Goal: Task Accomplishment & Management: Manage account settings

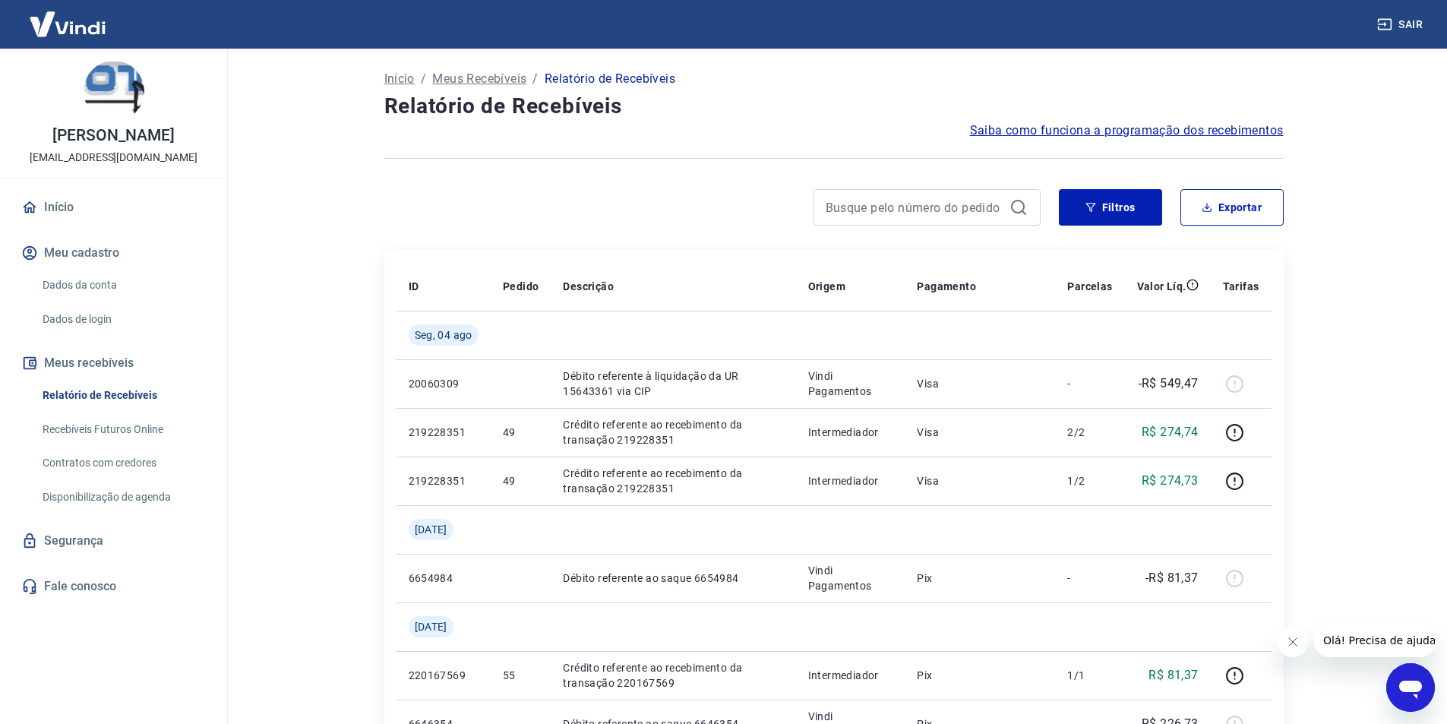
click at [84, 283] on link "Dados da conta" at bounding box center [122, 285] width 172 height 31
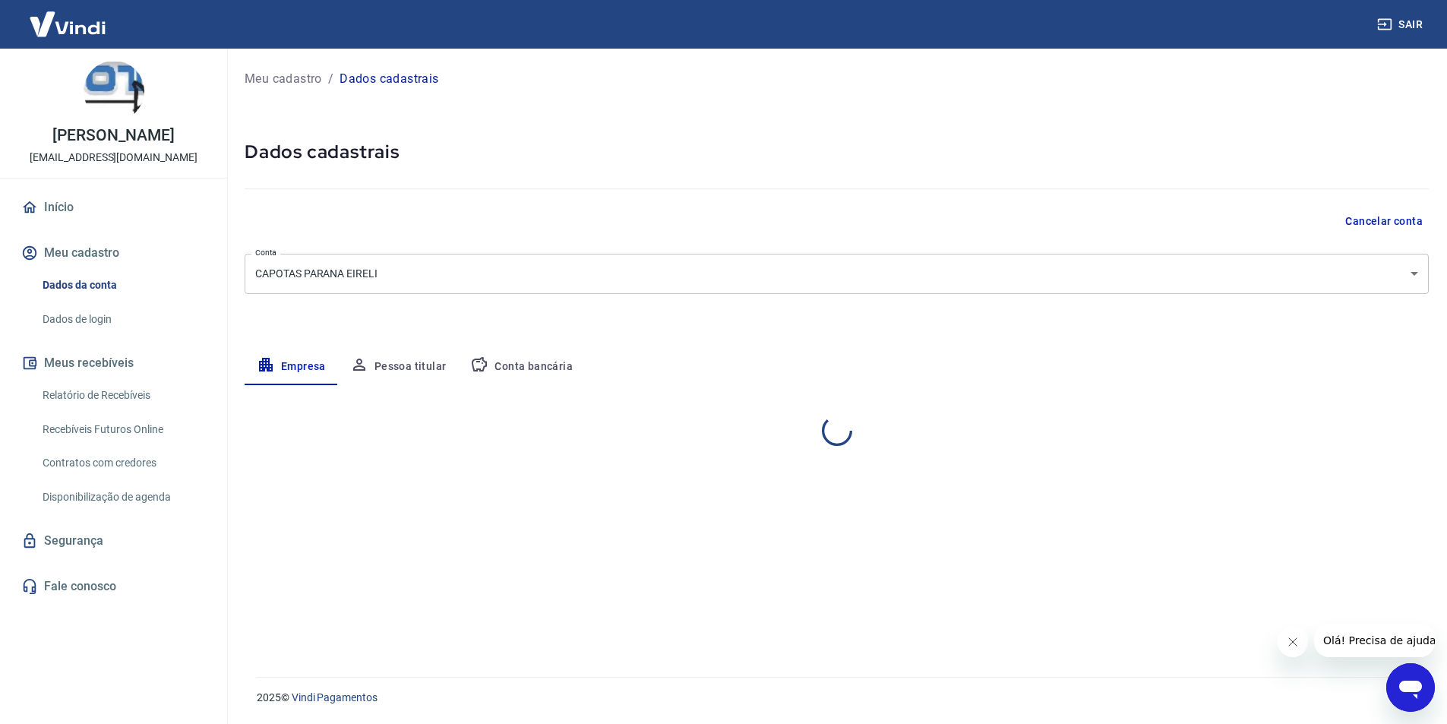
select select "PR"
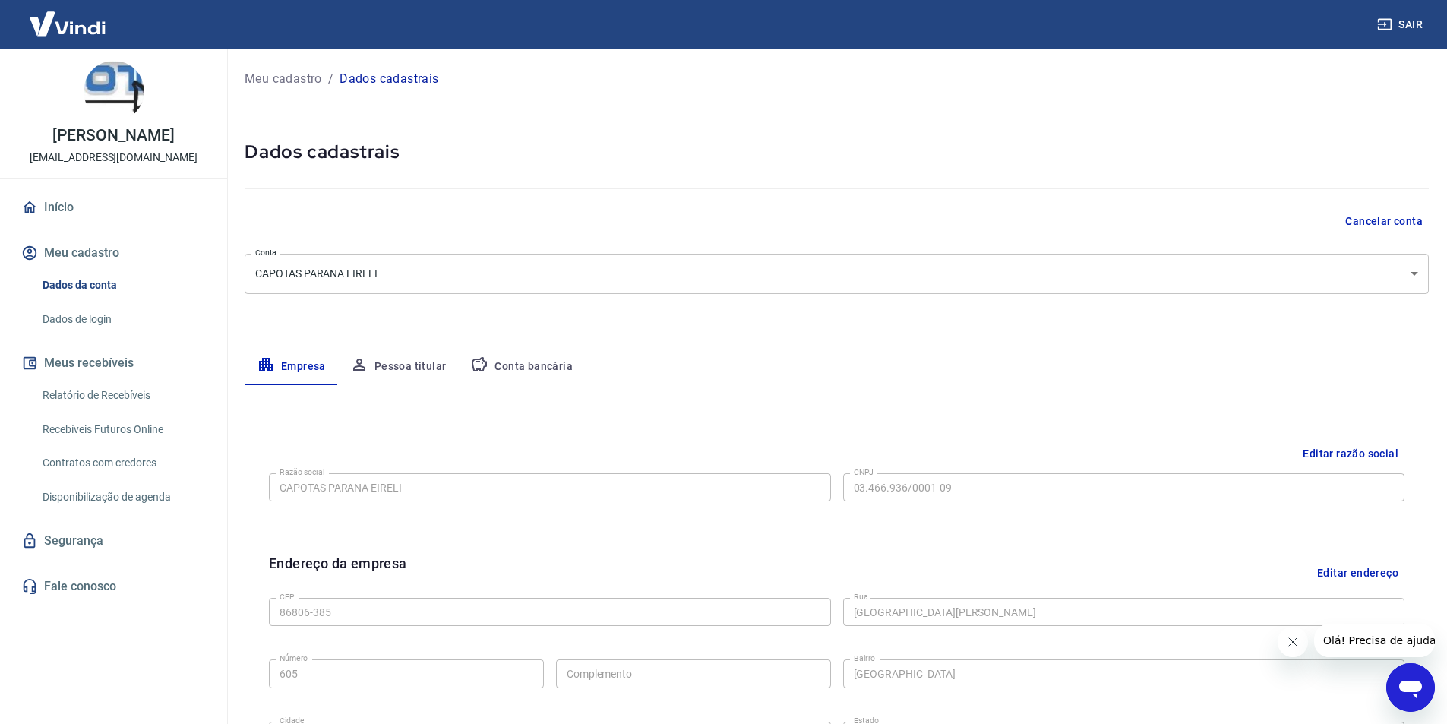
click at [96, 315] on link "Dados de login" at bounding box center [122, 319] width 172 height 31
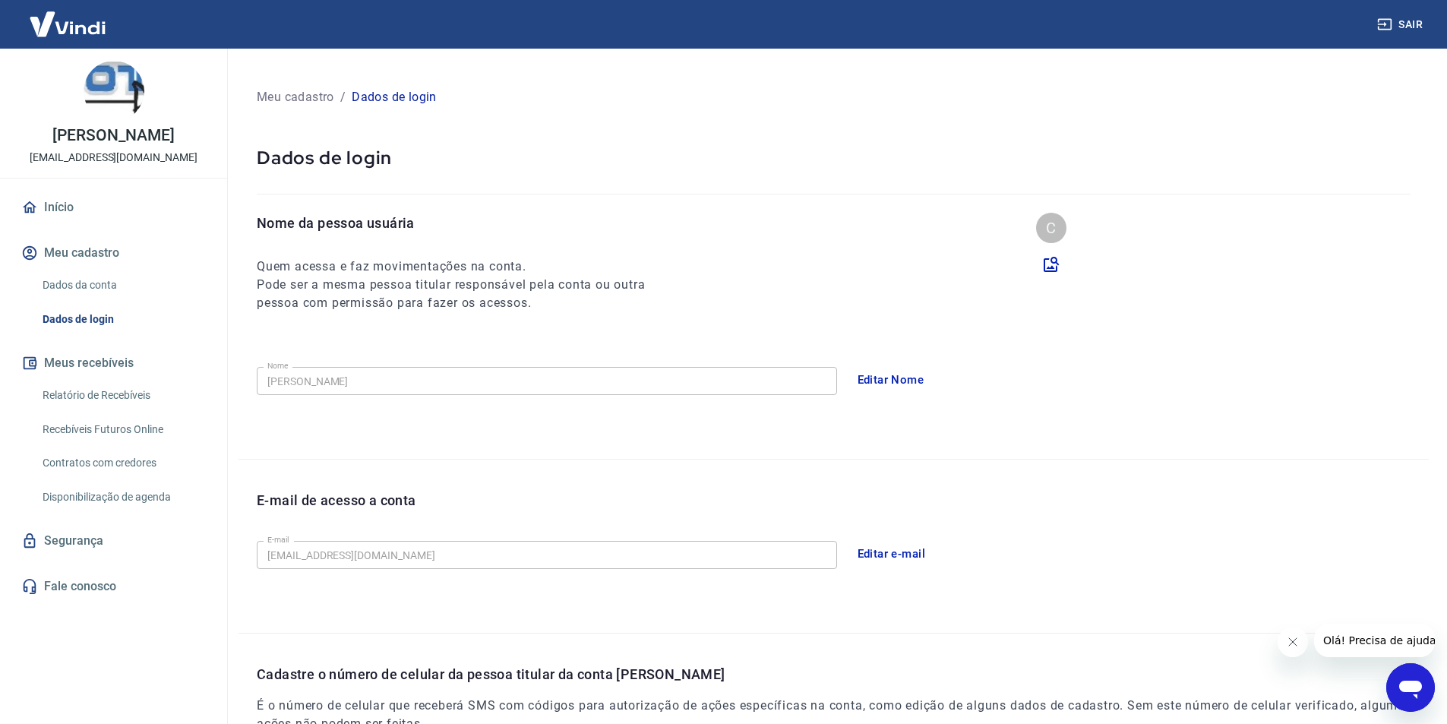
click at [136, 383] on link "Relatório de Recebíveis" at bounding box center [122, 395] width 172 height 31
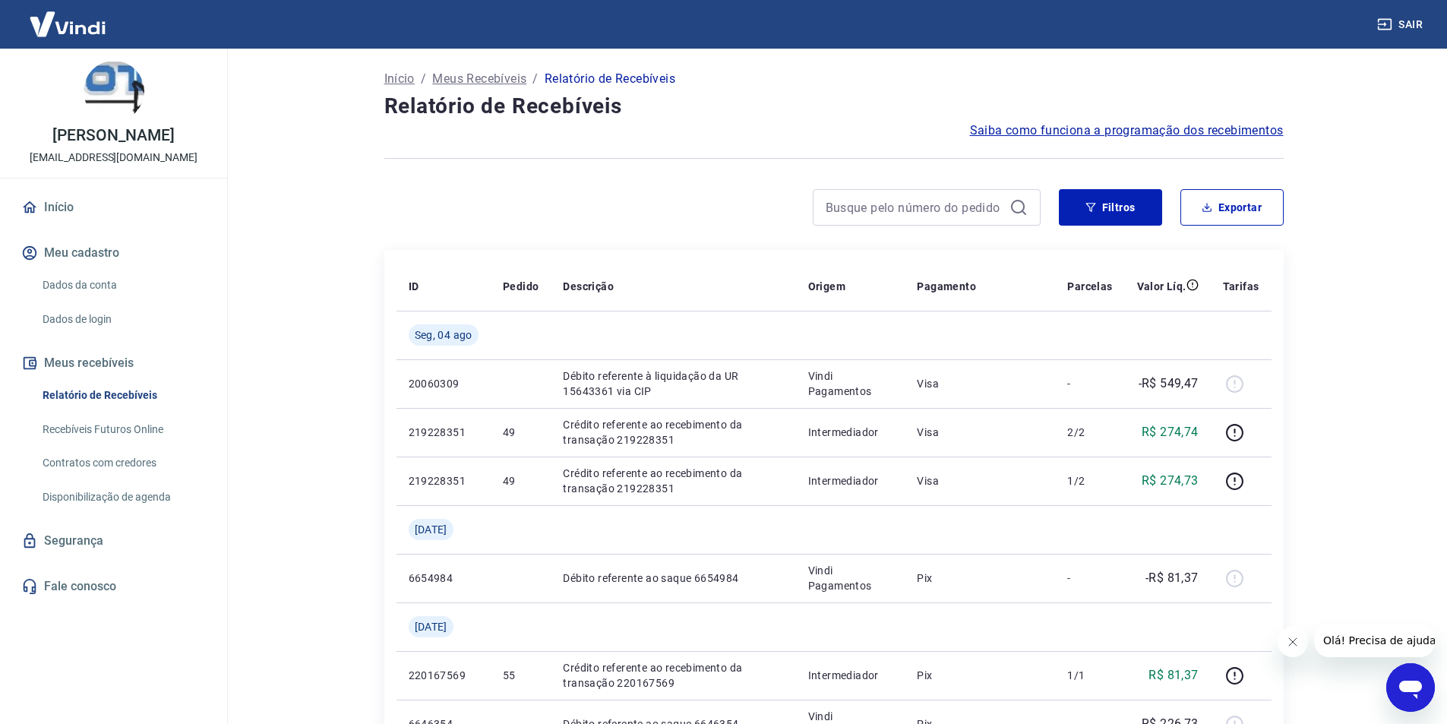
click at [145, 431] on link "Recebíveis Futuros Online" at bounding box center [122, 429] width 172 height 31
